Goal: Task Accomplishment & Management: Manage account settings

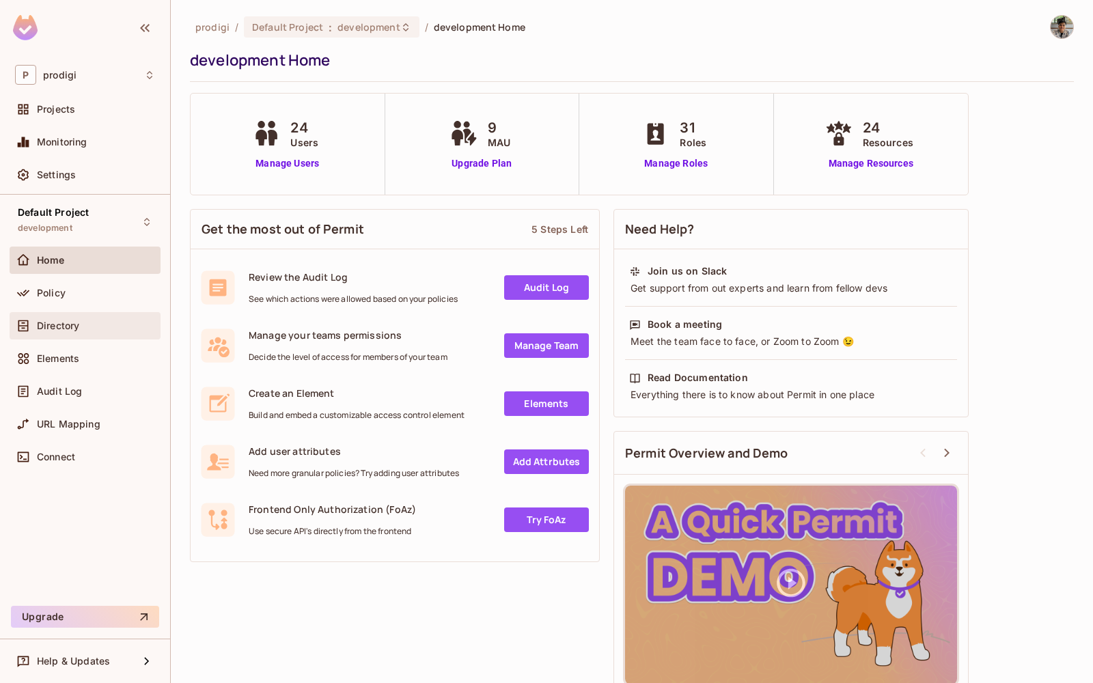
click at [122, 318] on div "Directory" at bounding box center [85, 326] width 140 height 16
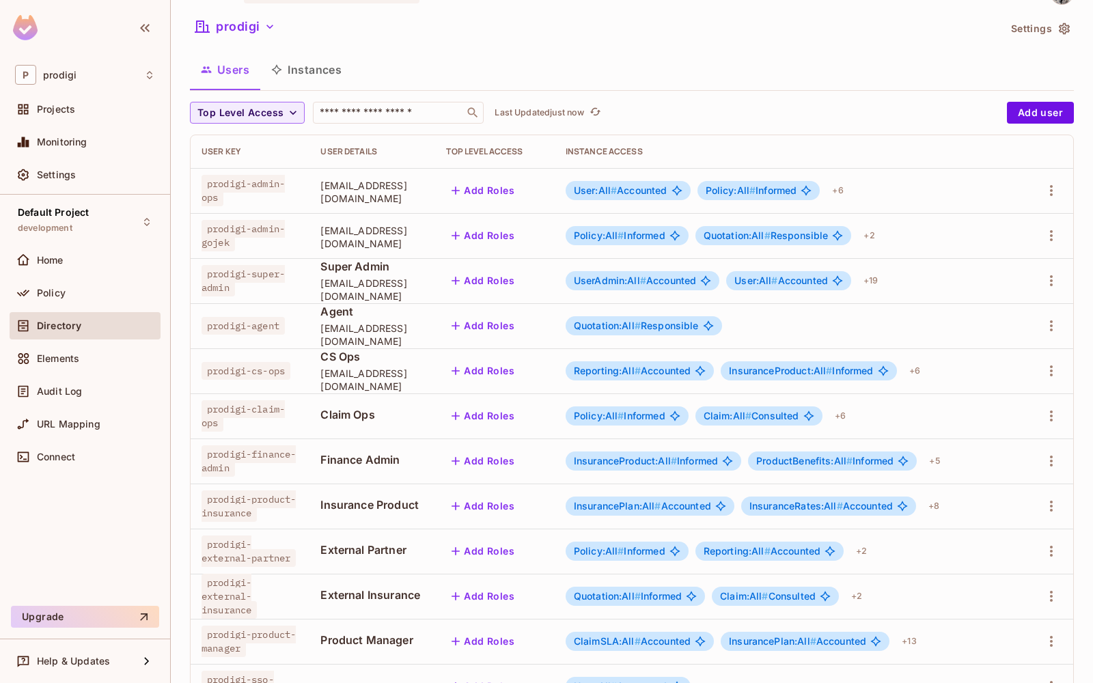
scroll to position [36, 0]
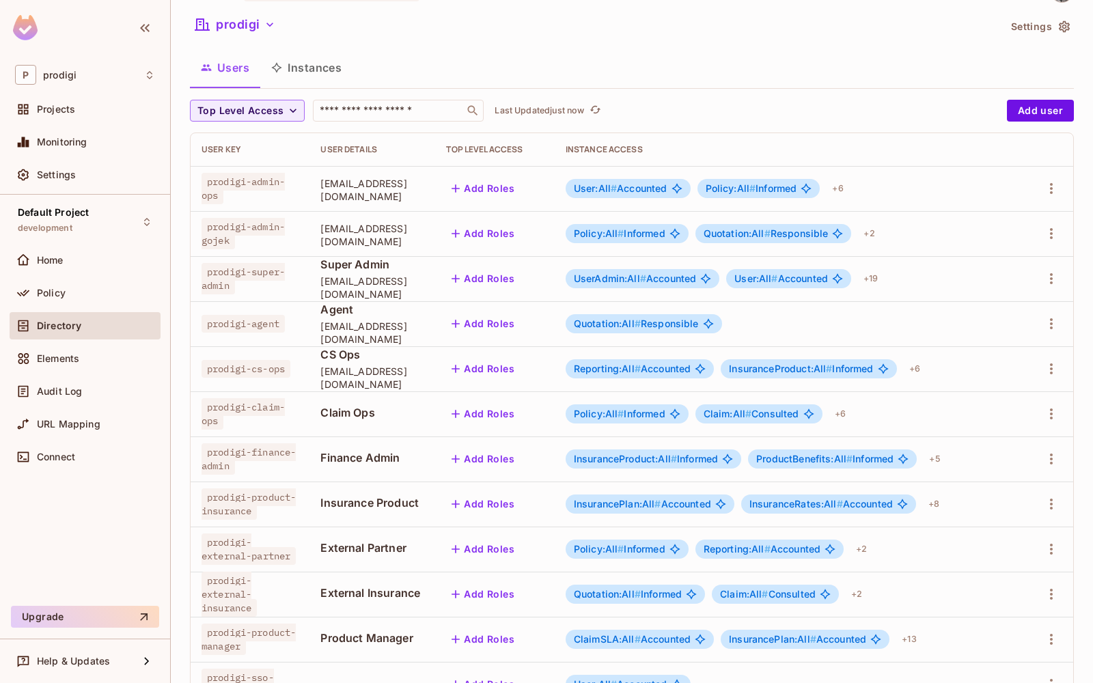
click at [253, 280] on span "prodigi-super-admin" at bounding box center [243, 278] width 83 height 31
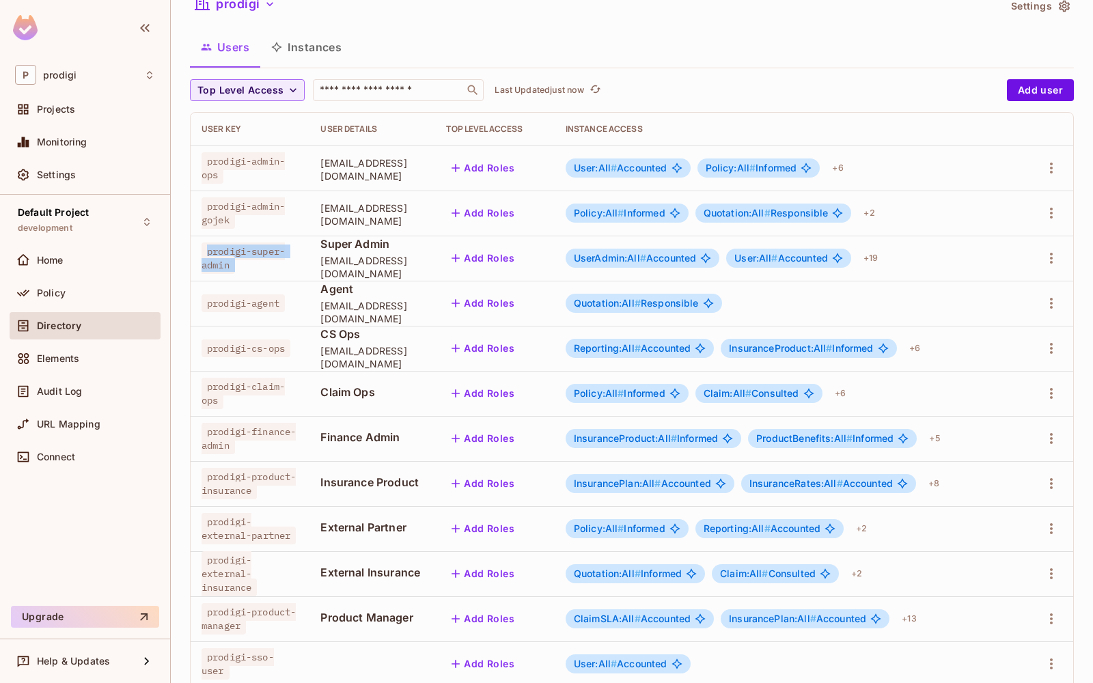
scroll to position [0, 0]
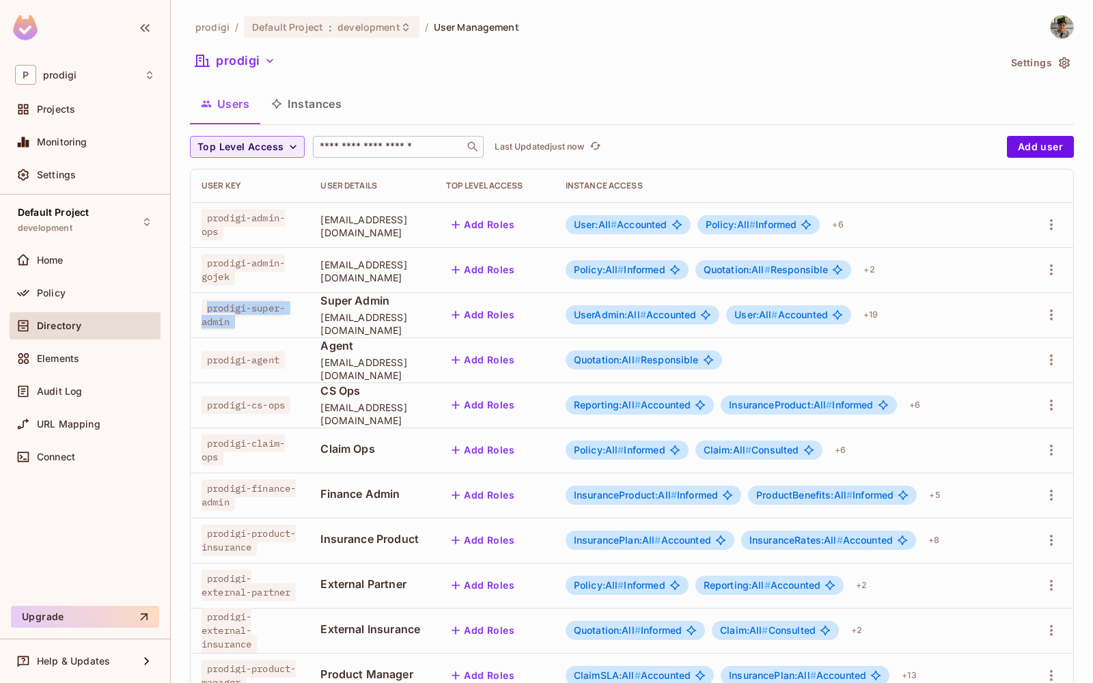
click at [357, 150] on input "text" at bounding box center [389, 147] width 144 height 14
type input "**********"
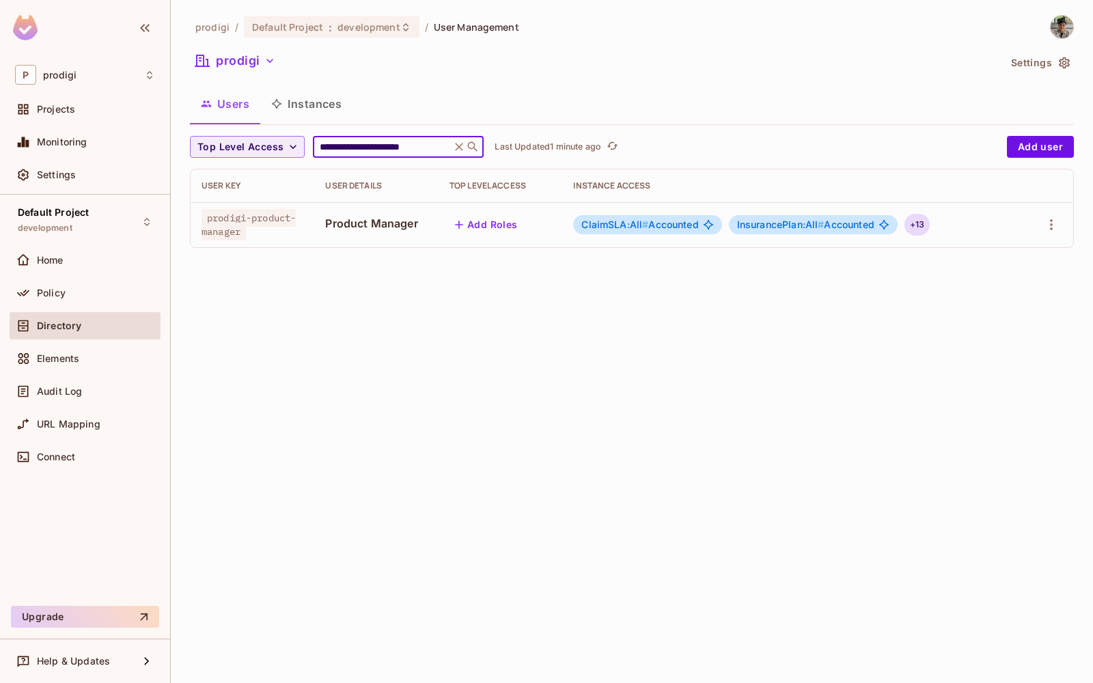
click at [918, 226] on div "+ 13" at bounding box center [917, 225] width 25 height 22
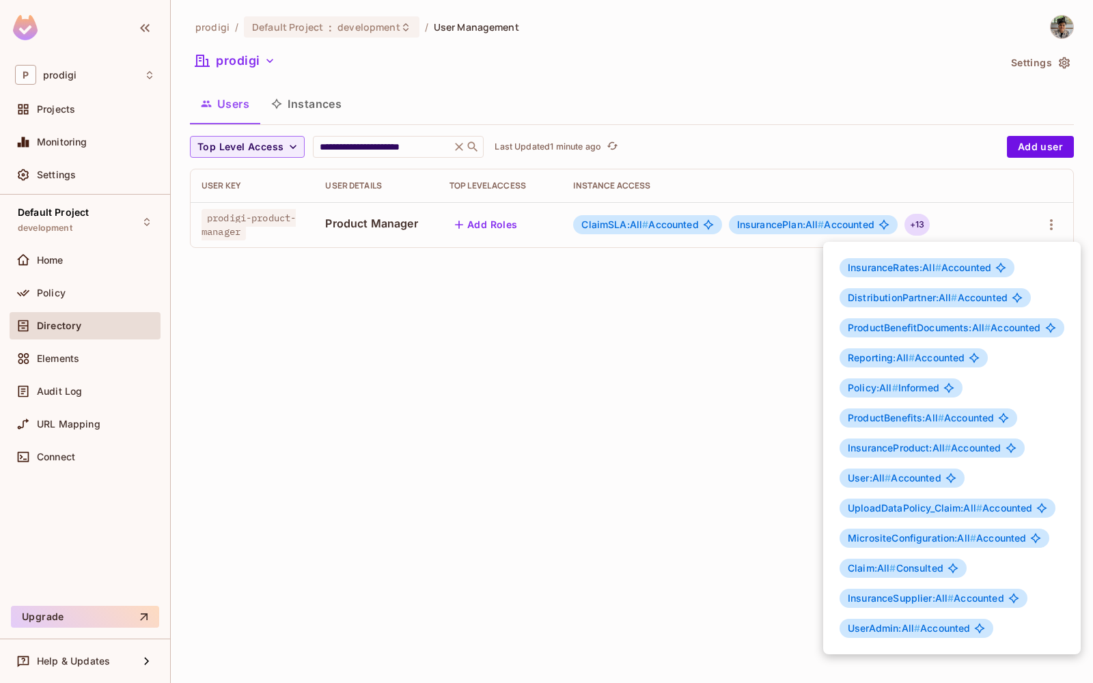
click at [874, 262] on span "InsuranceRates:All #" at bounding box center [895, 268] width 94 height 12
click at [902, 312] on div "InsuranceRates:All # Accounted DistributionPartner:All # Accounted ProductBenef…" at bounding box center [952, 448] width 258 height 413
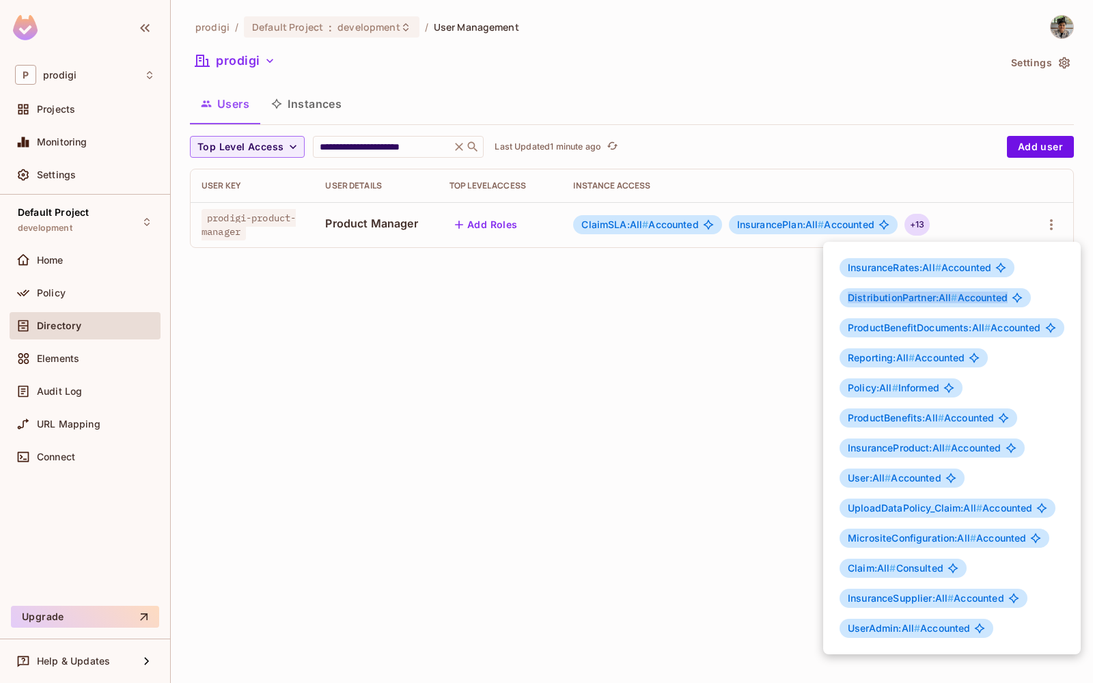
click at [914, 281] on div "InsuranceRates:All # Accounted DistributionPartner:All # Accounted ProductBenef…" at bounding box center [952, 448] width 258 height 413
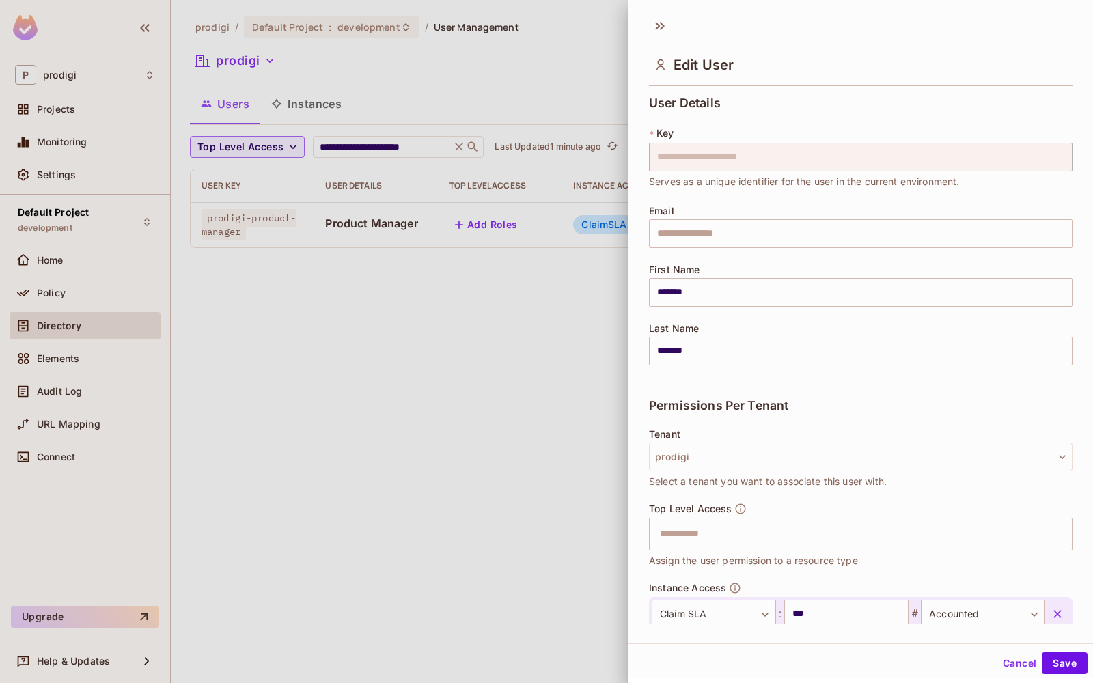
click at [1052, 228] on input "text" at bounding box center [861, 233] width 424 height 29
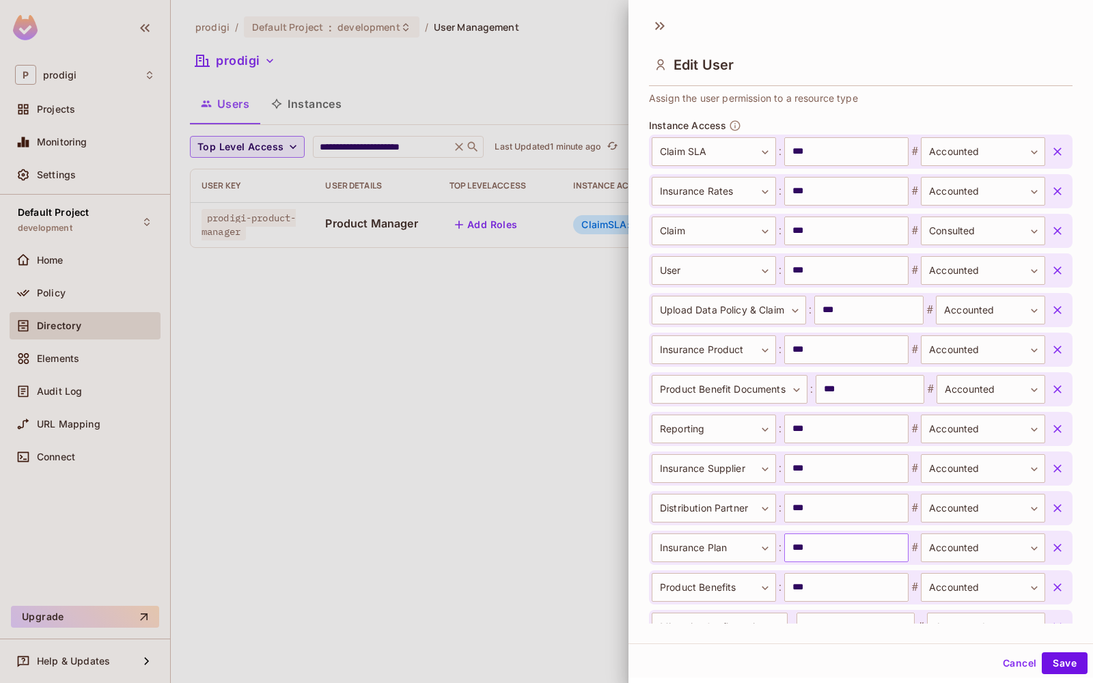
scroll to position [549, 0]
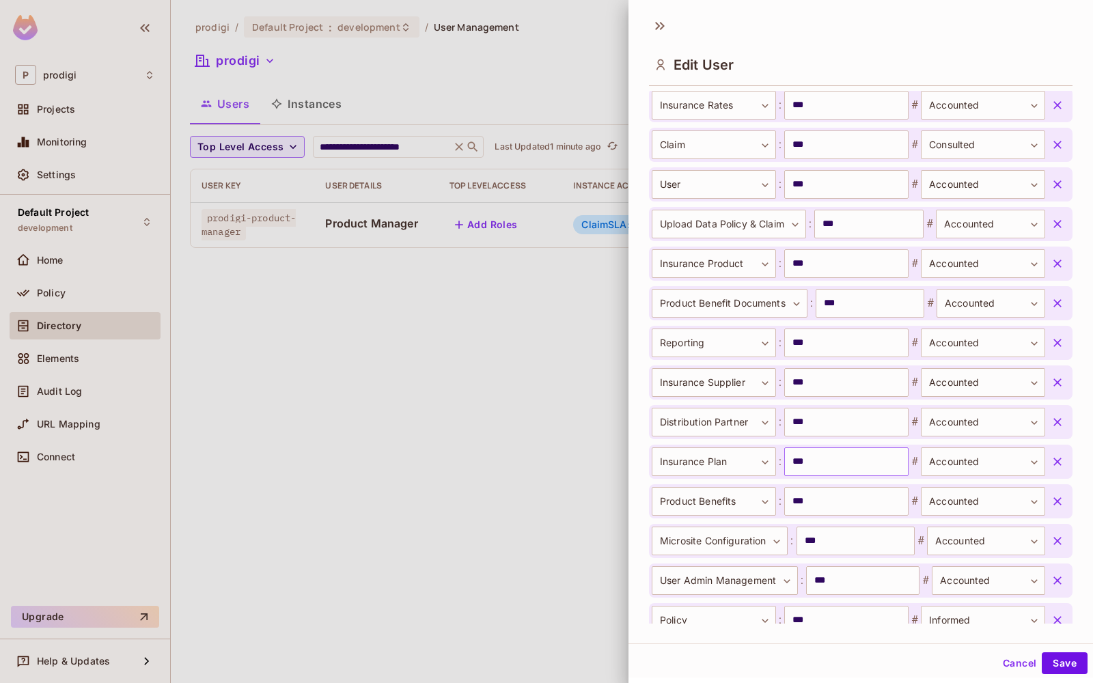
click at [880, 473] on input "***" at bounding box center [847, 462] width 124 height 29
click at [877, 509] on input "***" at bounding box center [847, 501] width 124 height 29
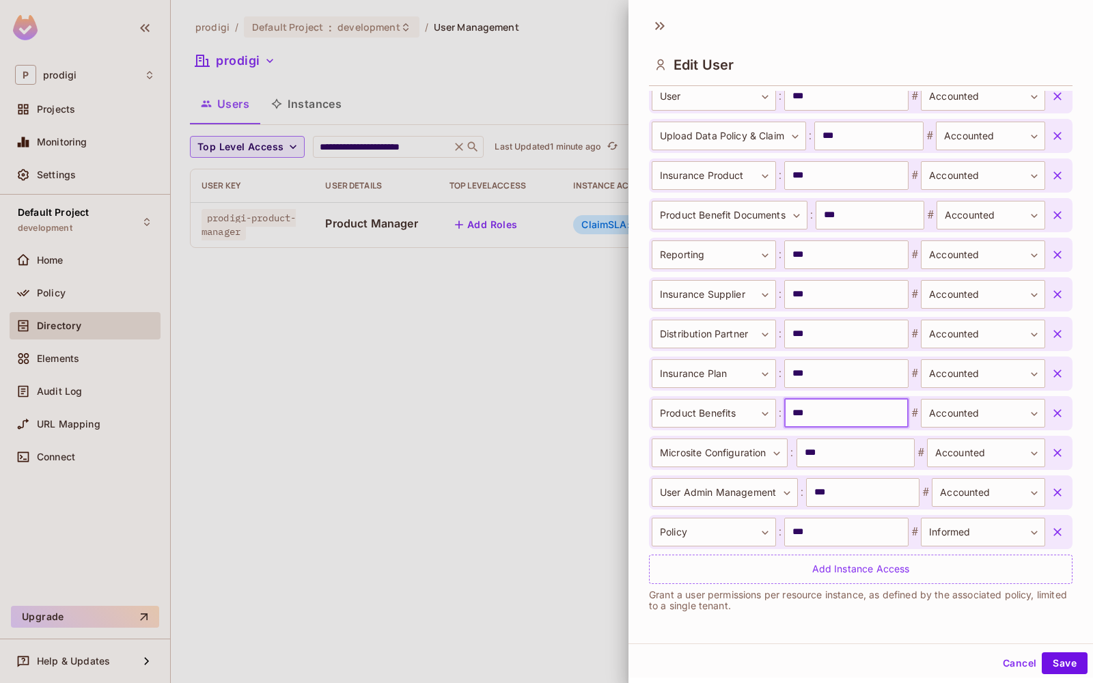
scroll to position [0, 0]
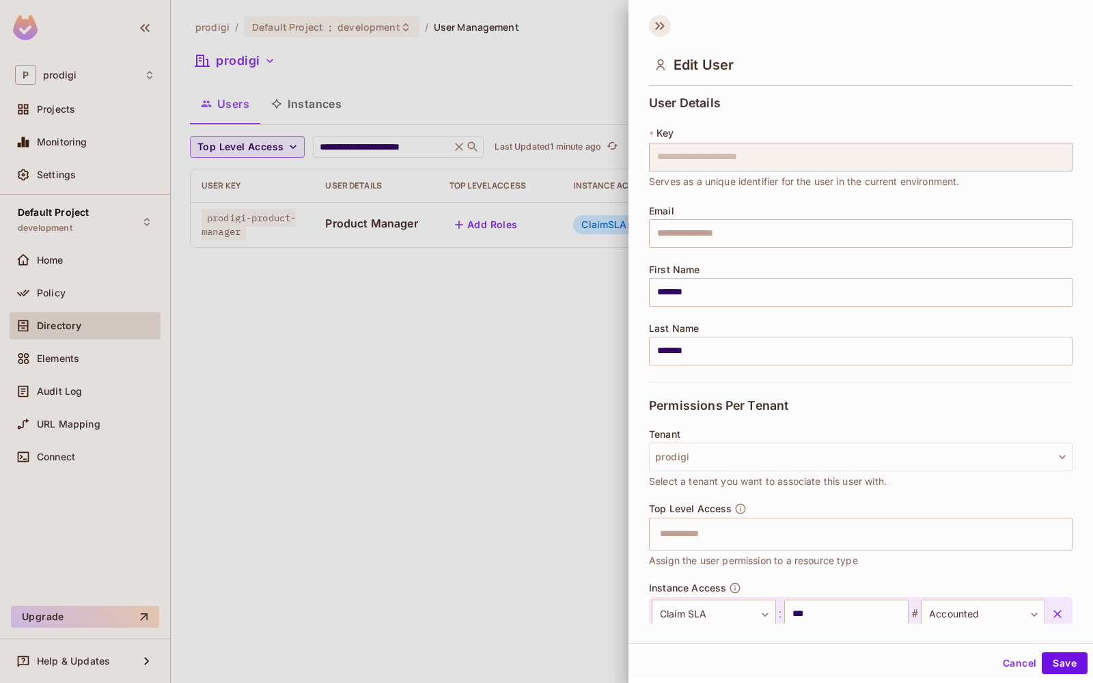
click at [664, 30] on icon at bounding box center [660, 26] width 22 height 22
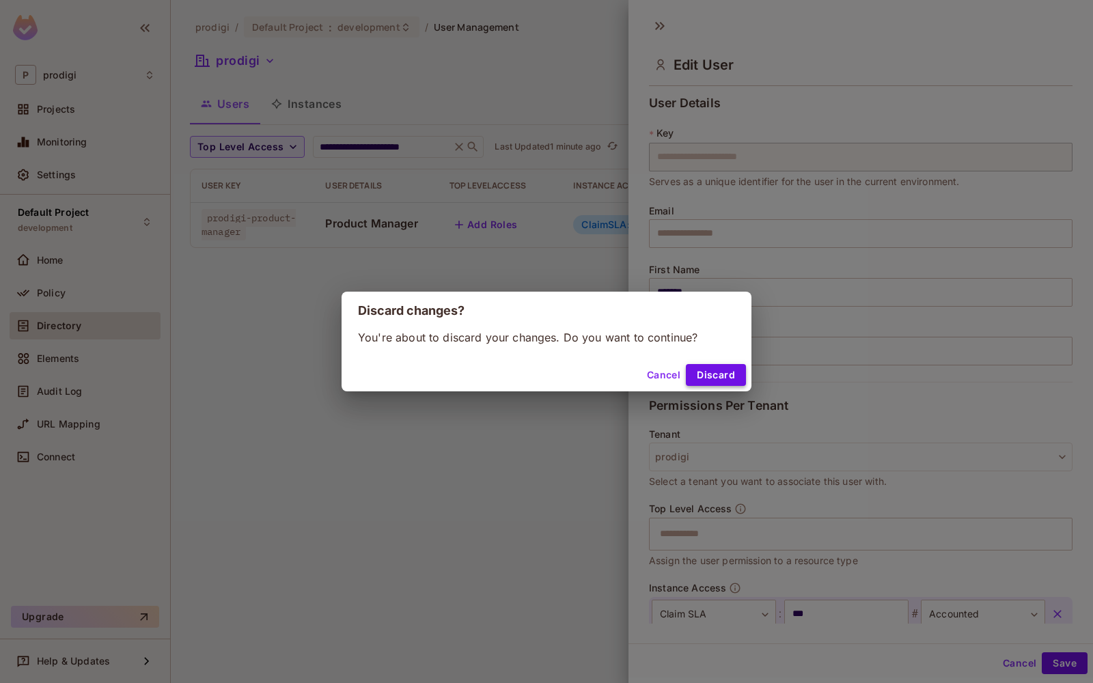
click at [700, 371] on button "Discard" at bounding box center [716, 375] width 60 height 22
